Goal: Task Accomplishment & Management: Manage account settings

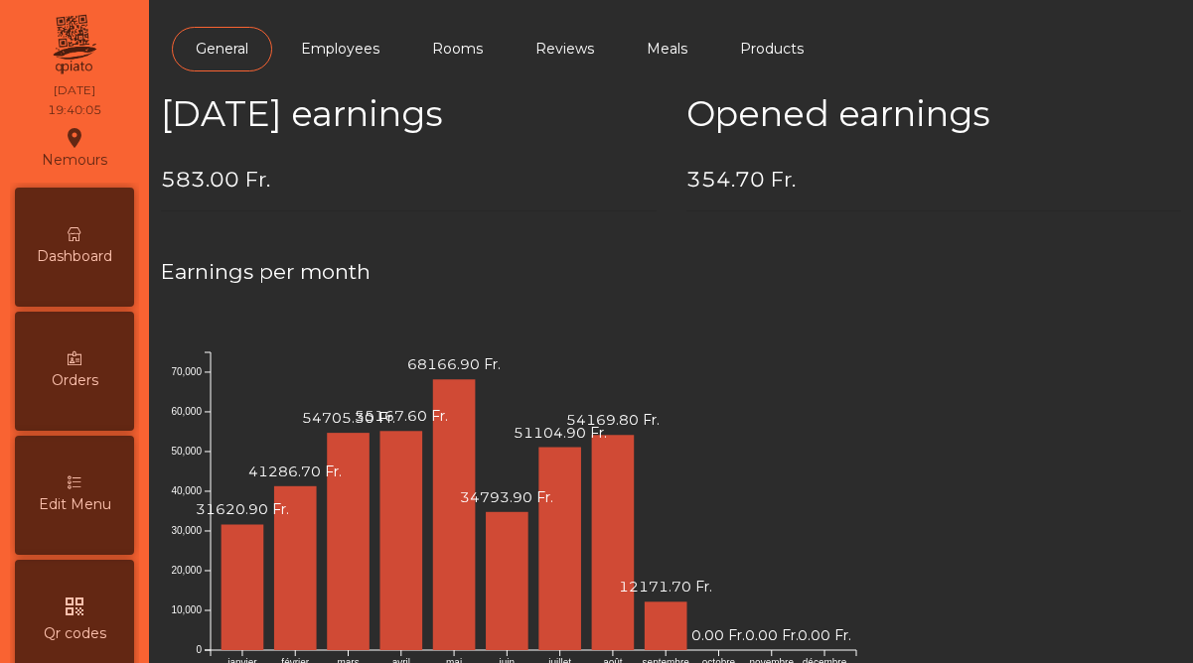
click at [94, 261] on span "Dashboard" at bounding box center [74, 256] width 75 height 21
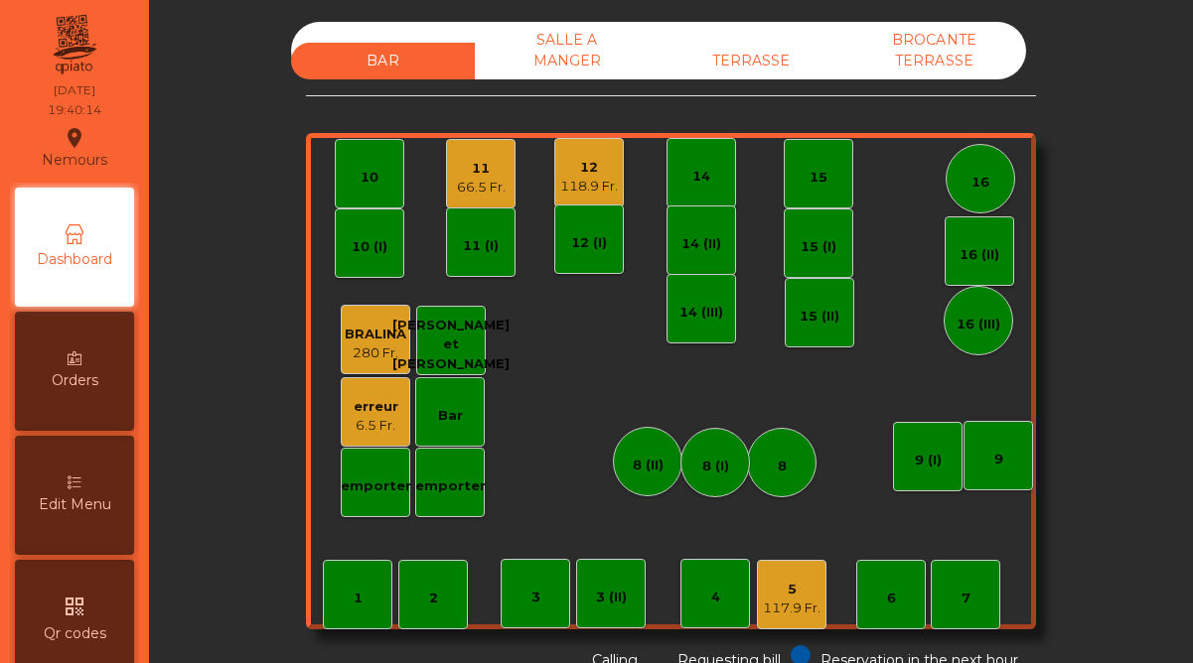
click at [482, 184] on div "66.5 Fr." at bounding box center [481, 188] width 49 height 20
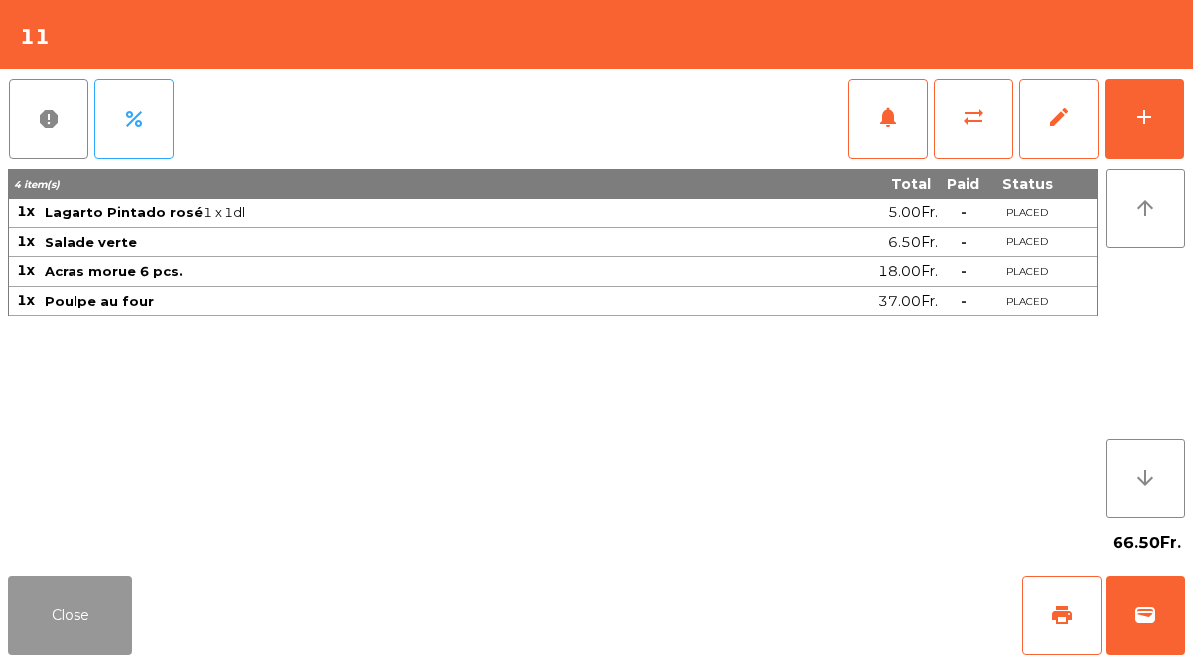
click at [97, 612] on button "Close" at bounding box center [70, 615] width 124 height 79
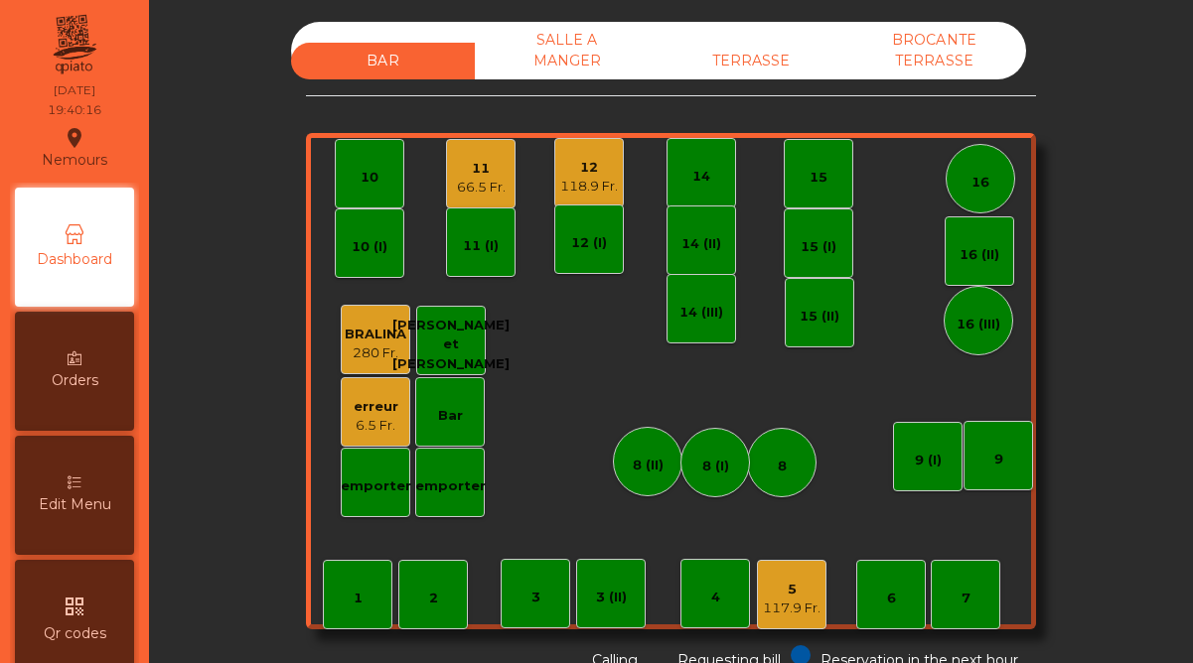
click at [368, 411] on div "erreur" at bounding box center [376, 407] width 45 height 20
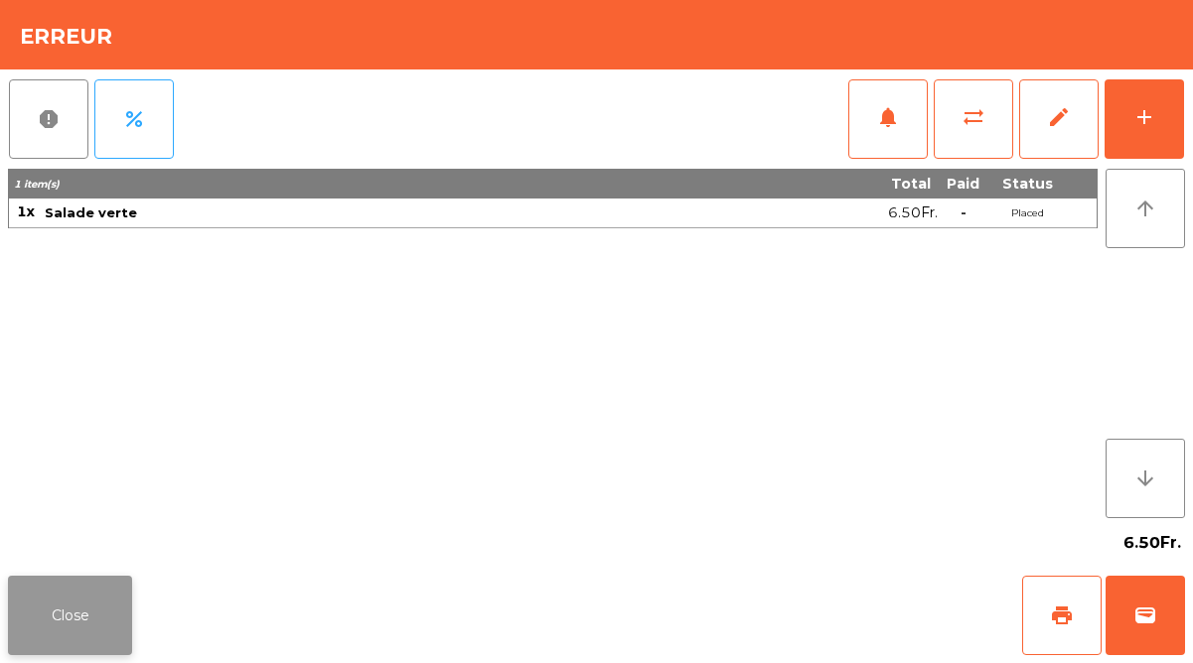
click at [95, 601] on button "Close" at bounding box center [70, 615] width 124 height 79
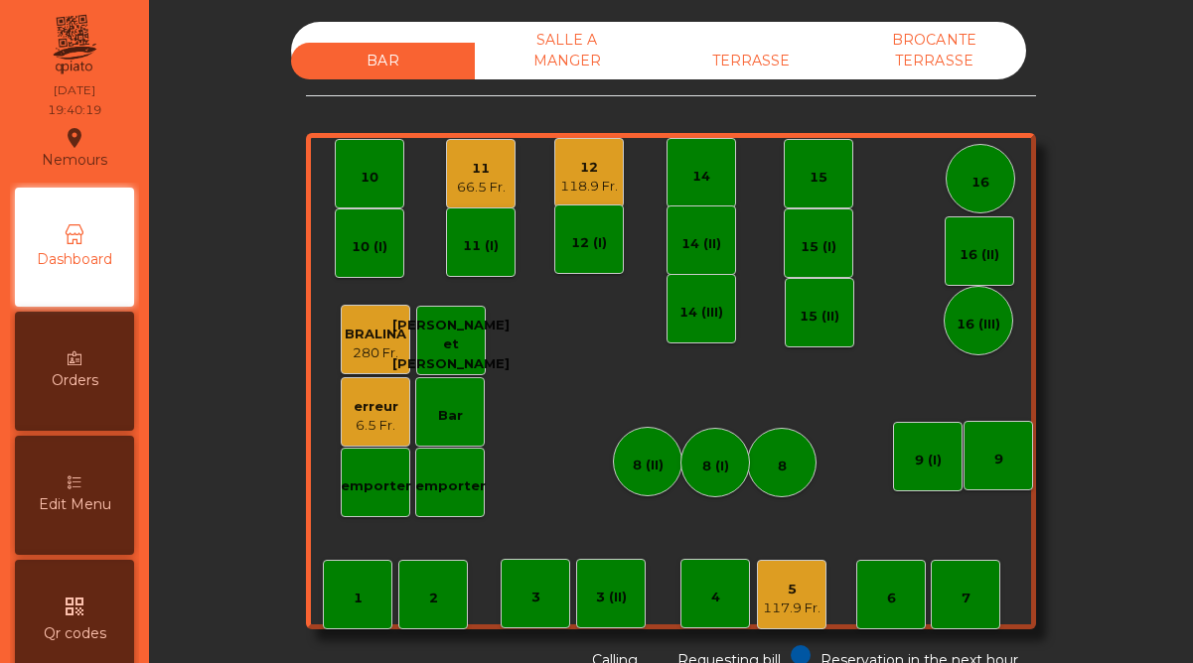
click at [477, 189] on div "66.5 Fr." at bounding box center [481, 188] width 49 height 20
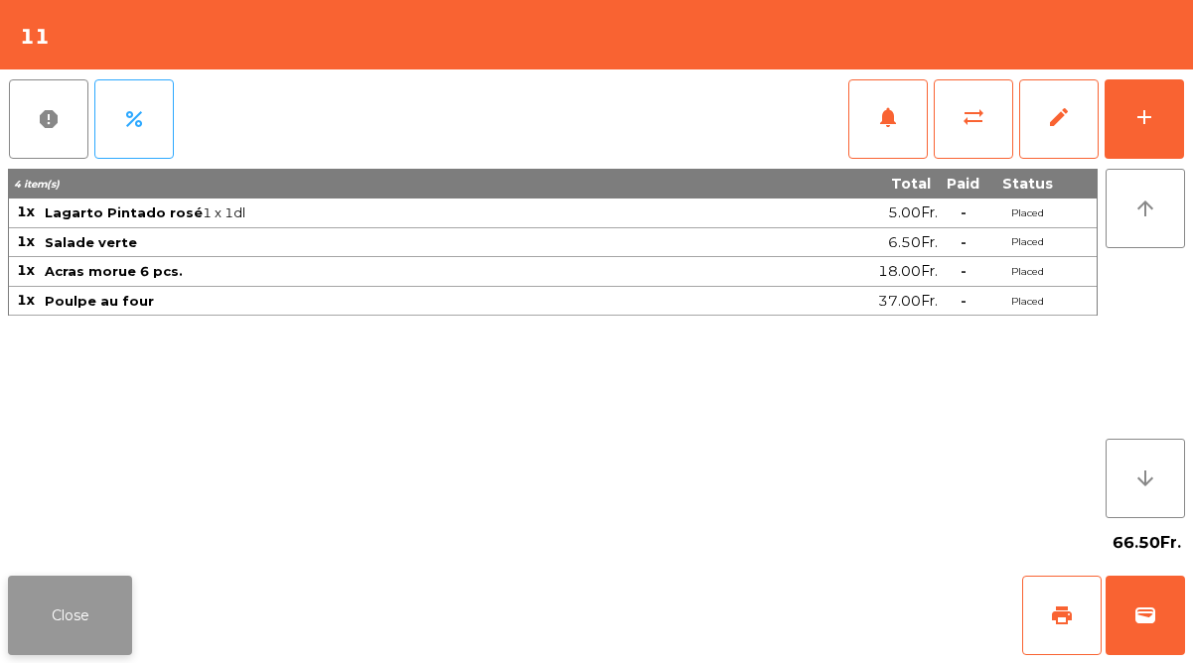
click at [95, 604] on button "Close" at bounding box center [70, 615] width 124 height 79
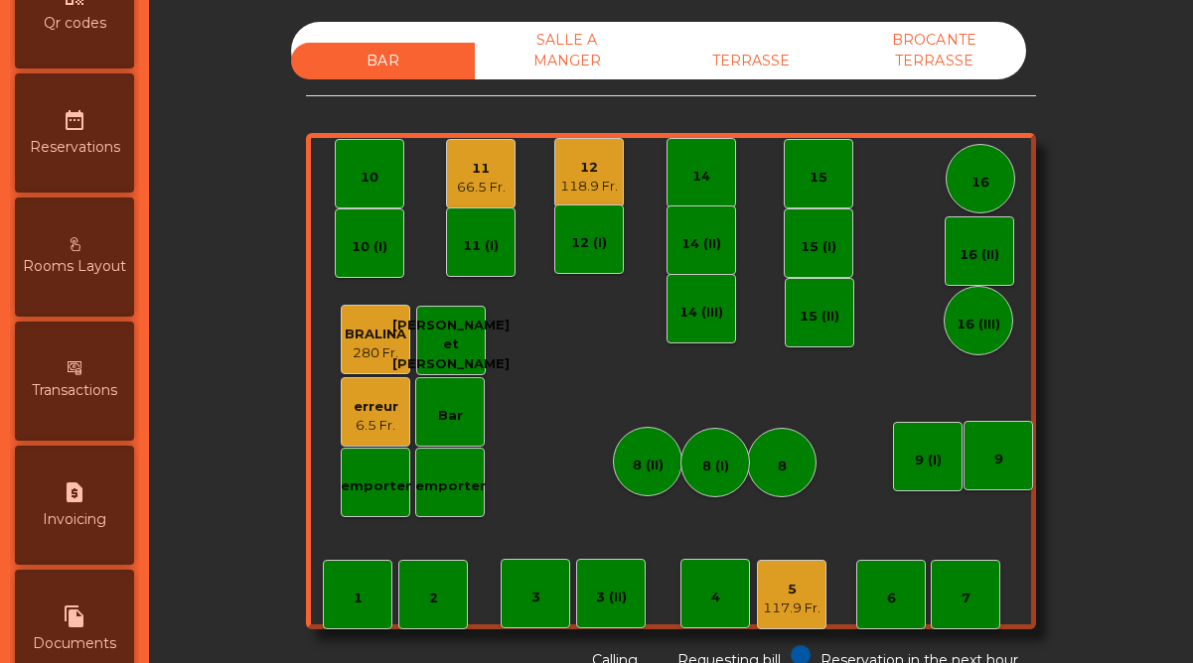
scroll to position [249, 0]
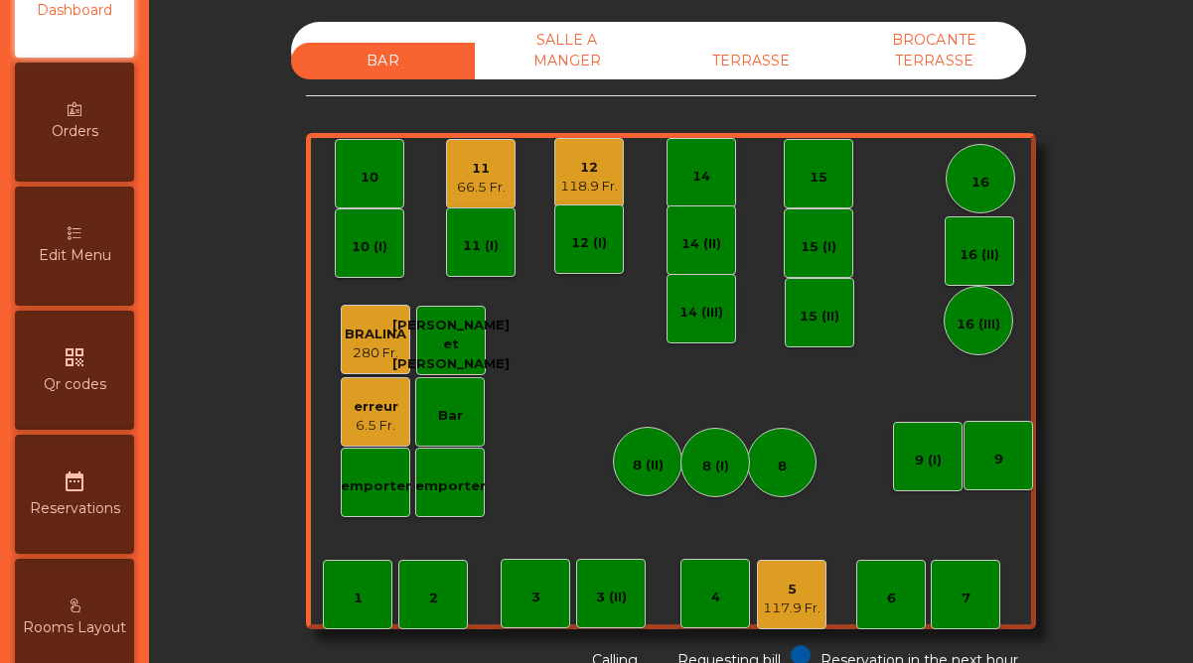
click at [492, 185] on div "66.5 Fr." at bounding box center [481, 188] width 49 height 20
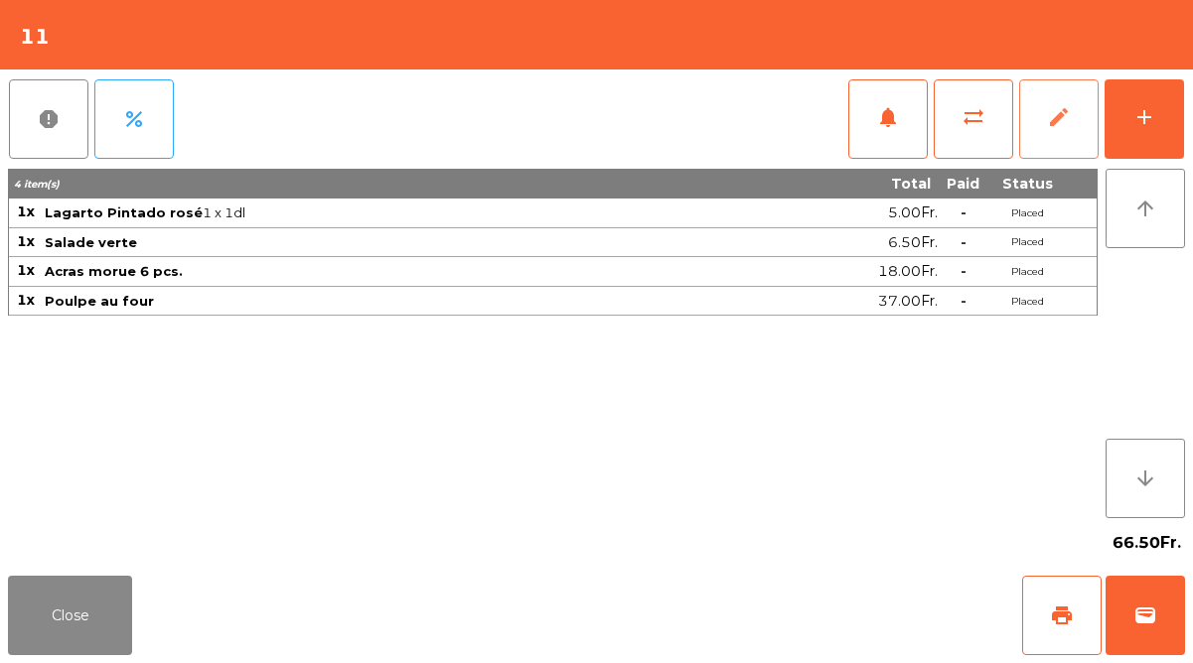
click at [1052, 145] on button "edit" at bounding box center [1058, 118] width 79 height 79
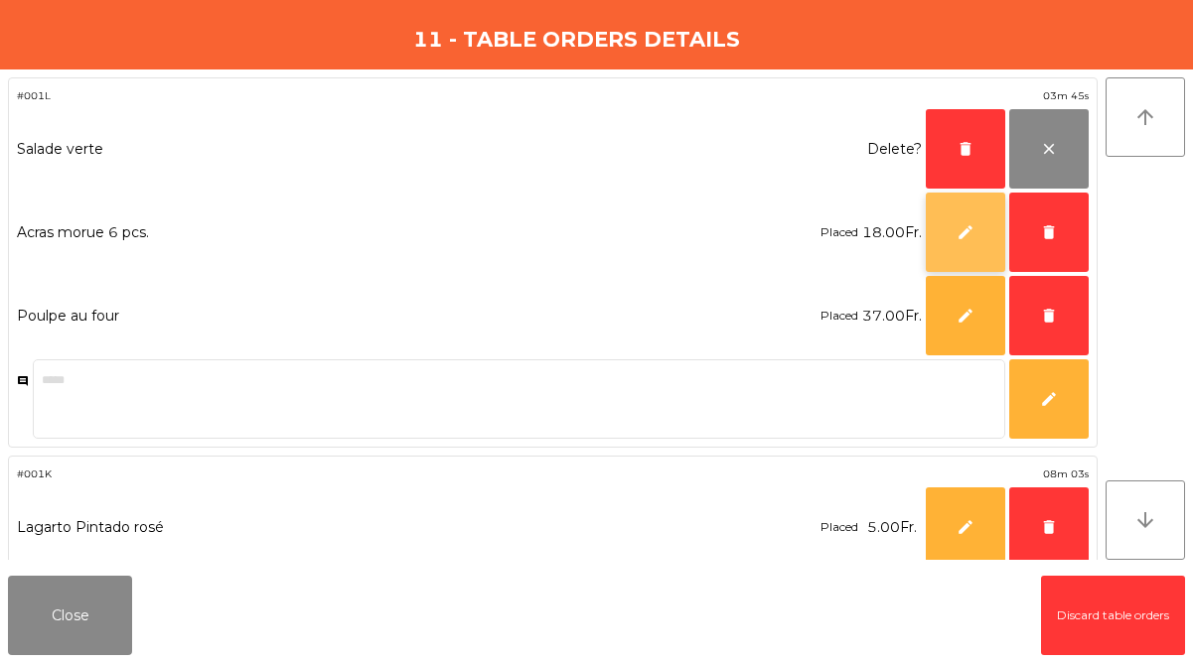
click at [970, 246] on button "edit" at bounding box center [965, 232] width 79 height 79
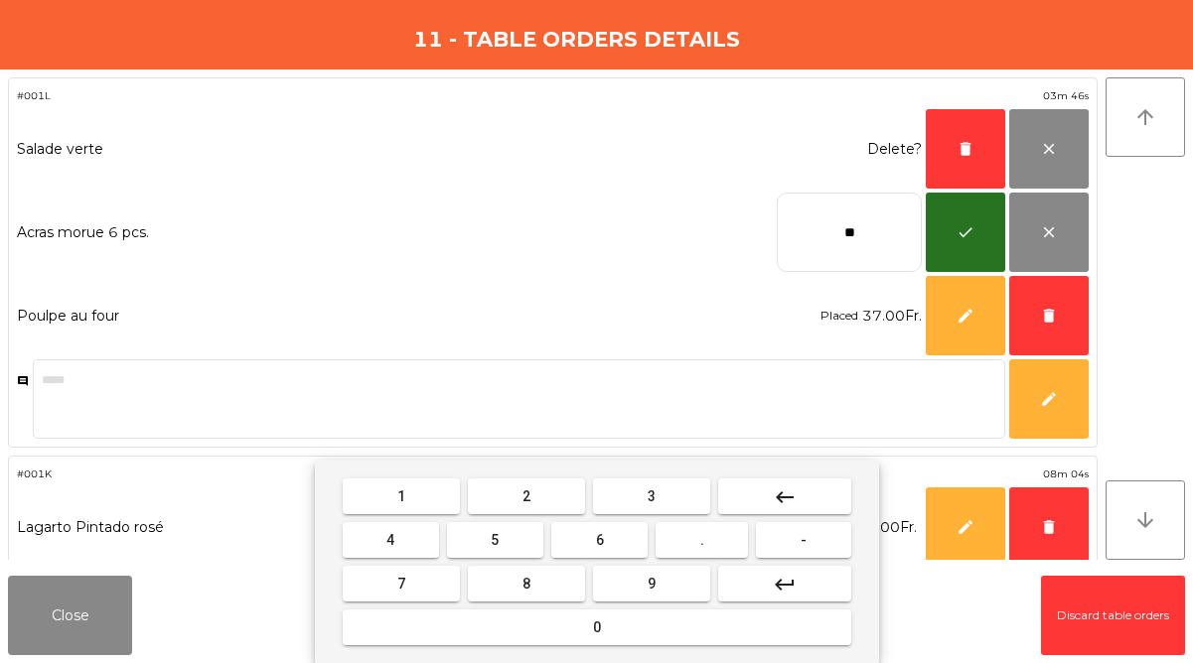
type input "*"
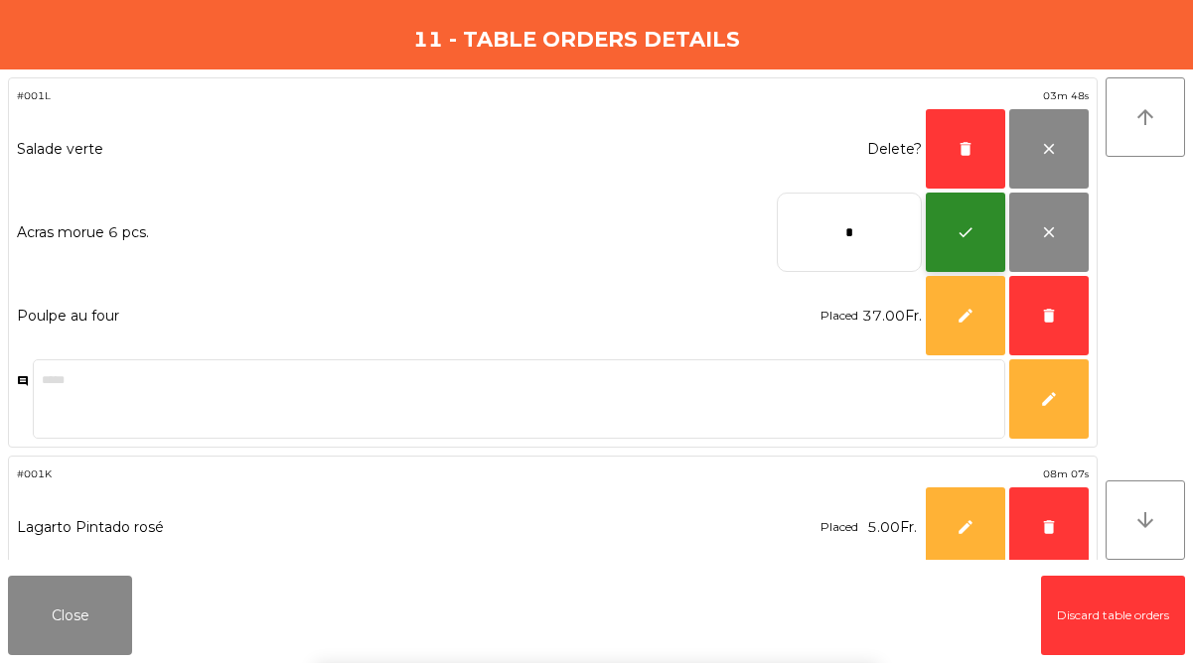
click at [983, 241] on button "check" at bounding box center [965, 232] width 79 height 79
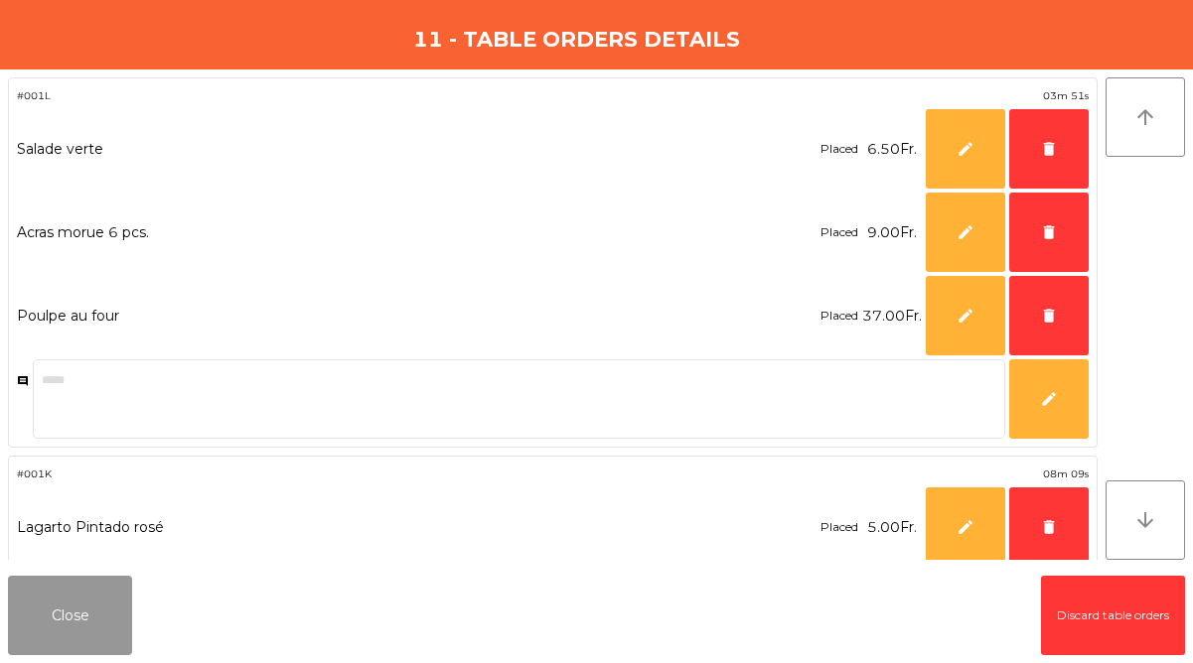
click at [64, 588] on button "Close" at bounding box center [70, 615] width 124 height 79
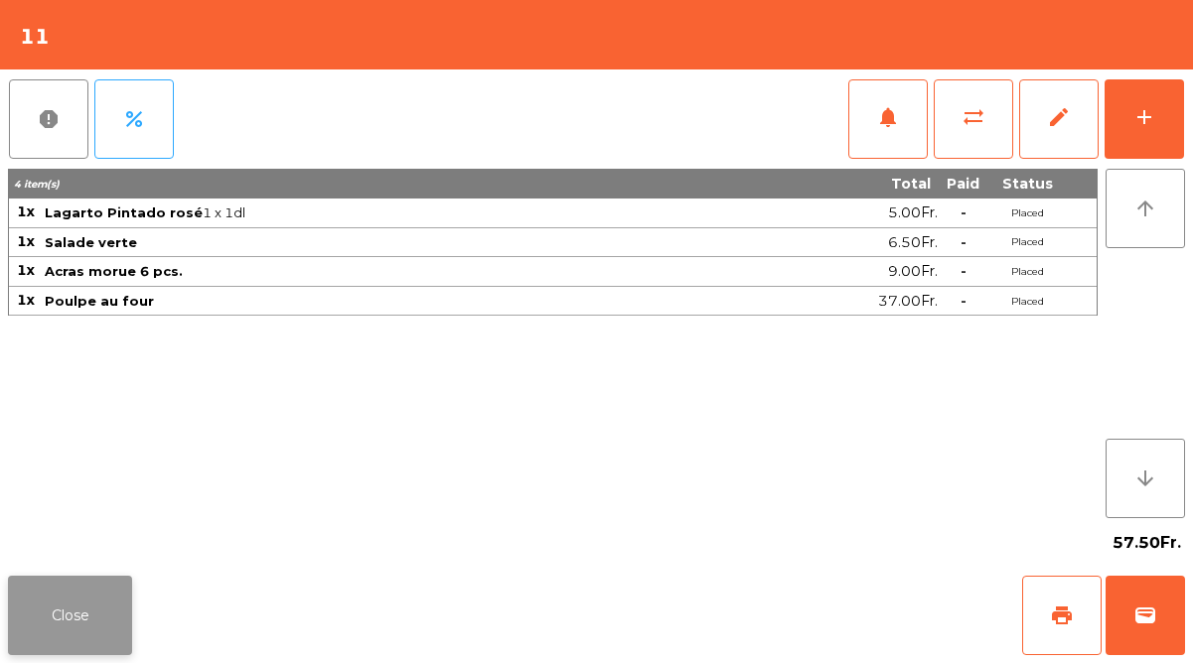
click at [115, 608] on button "Close" at bounding box center [70, 615] width 124 height 79
